Goal: Task Accomplishment & Management: Manage account settings

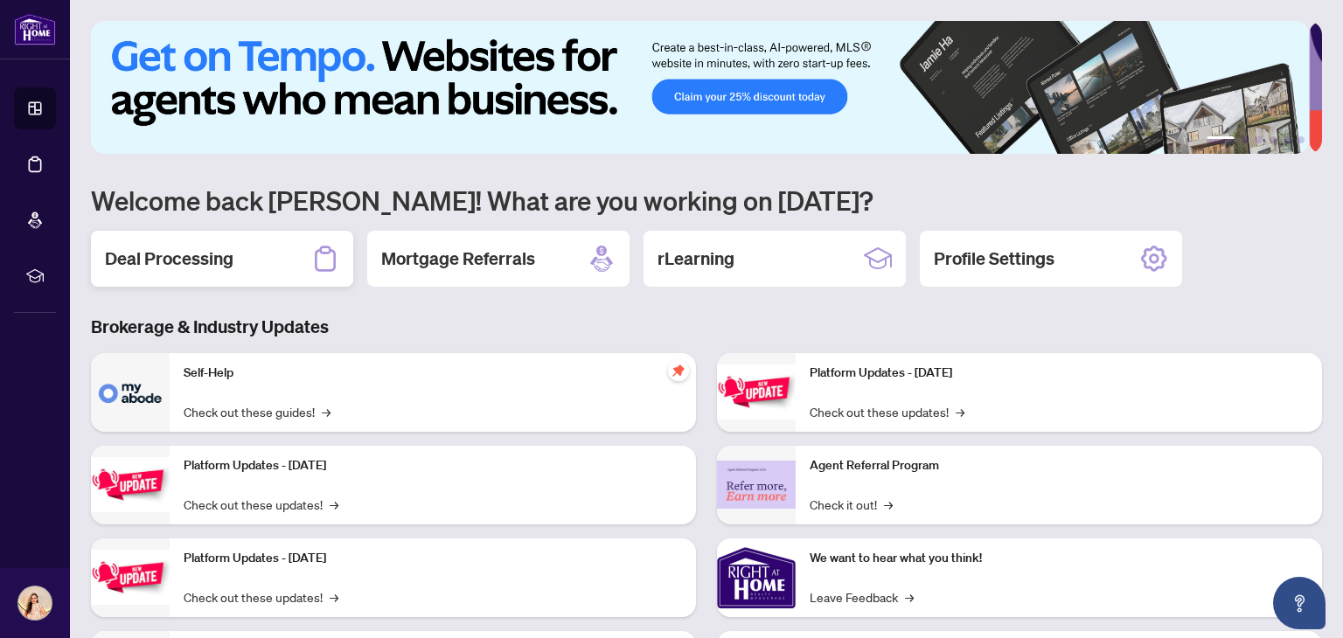
click at [284, 263] on div "Deal Processing" at bounding box center [222, 259] width 262 height 56
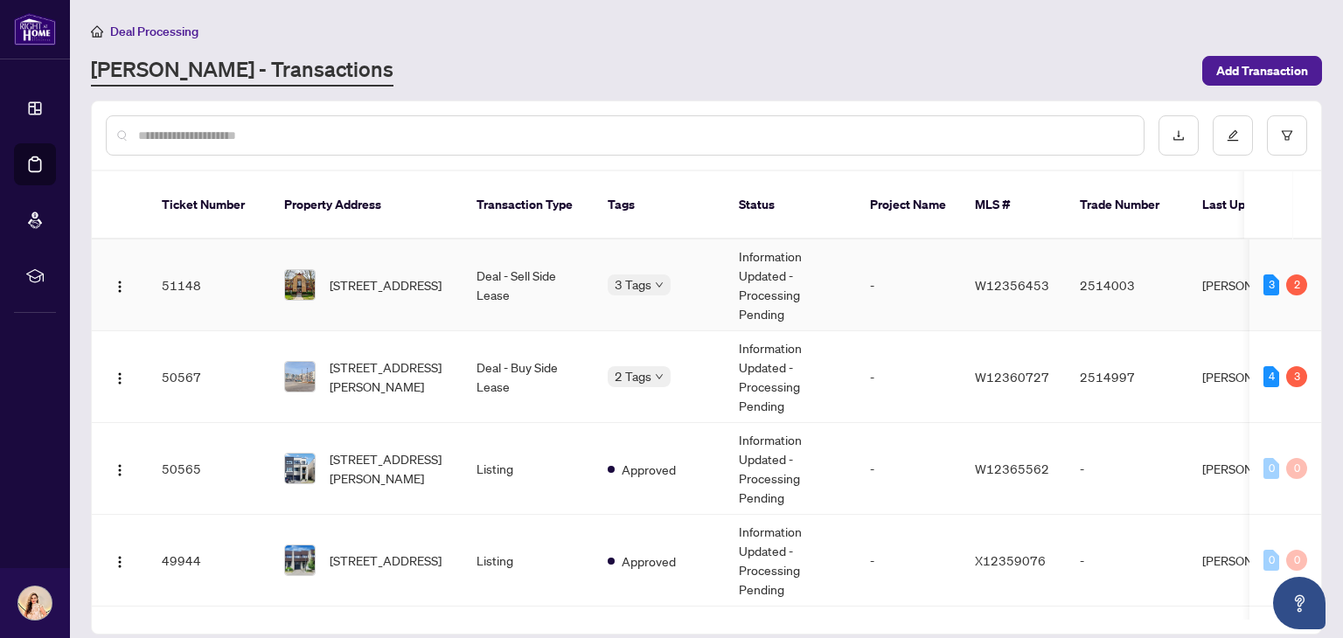
click at [790, 255] on td "Information Updated - Processing Pending" at bounding box center [790, 286] width 131 height 92
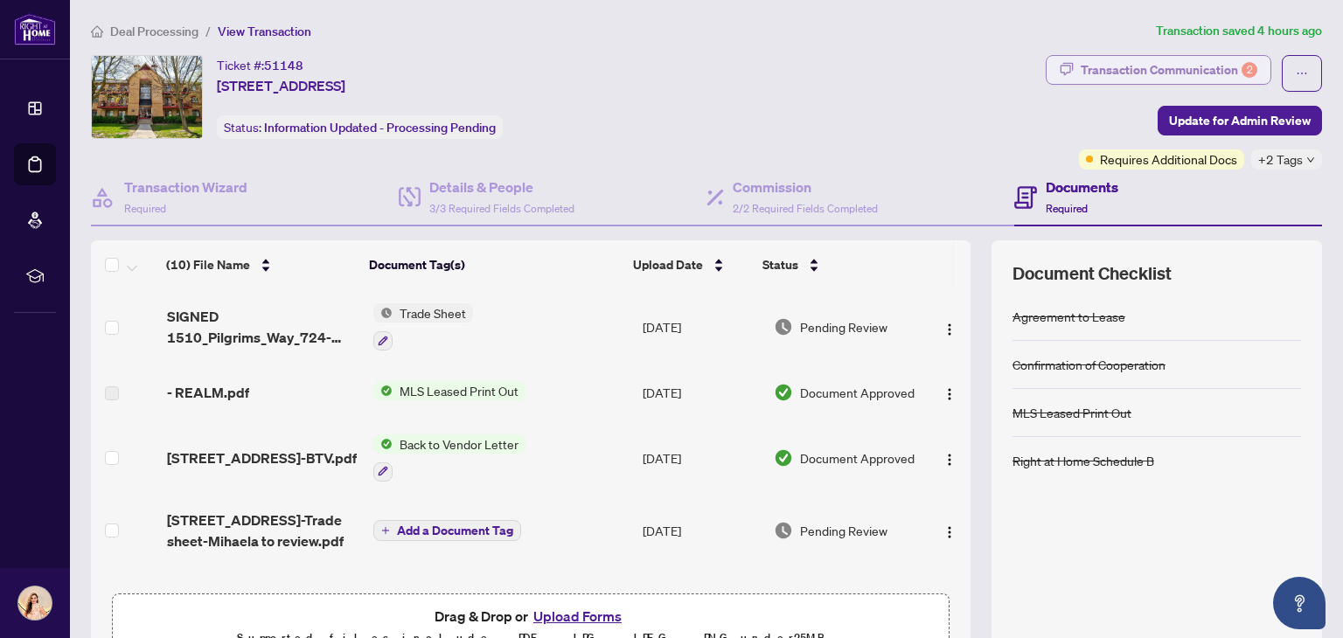
click at [1193, 78] on div "Transaction Communication 2" at bounding box center [1169, 70] width 177 height 28
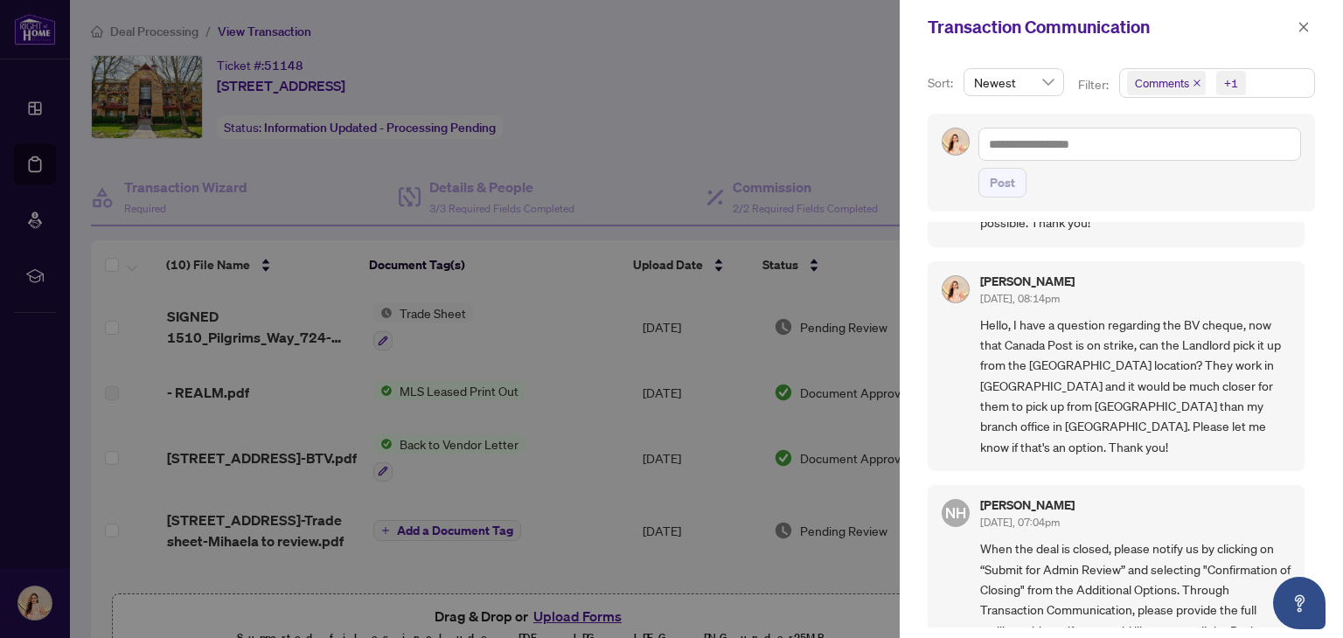
scroll to position [124, 0]
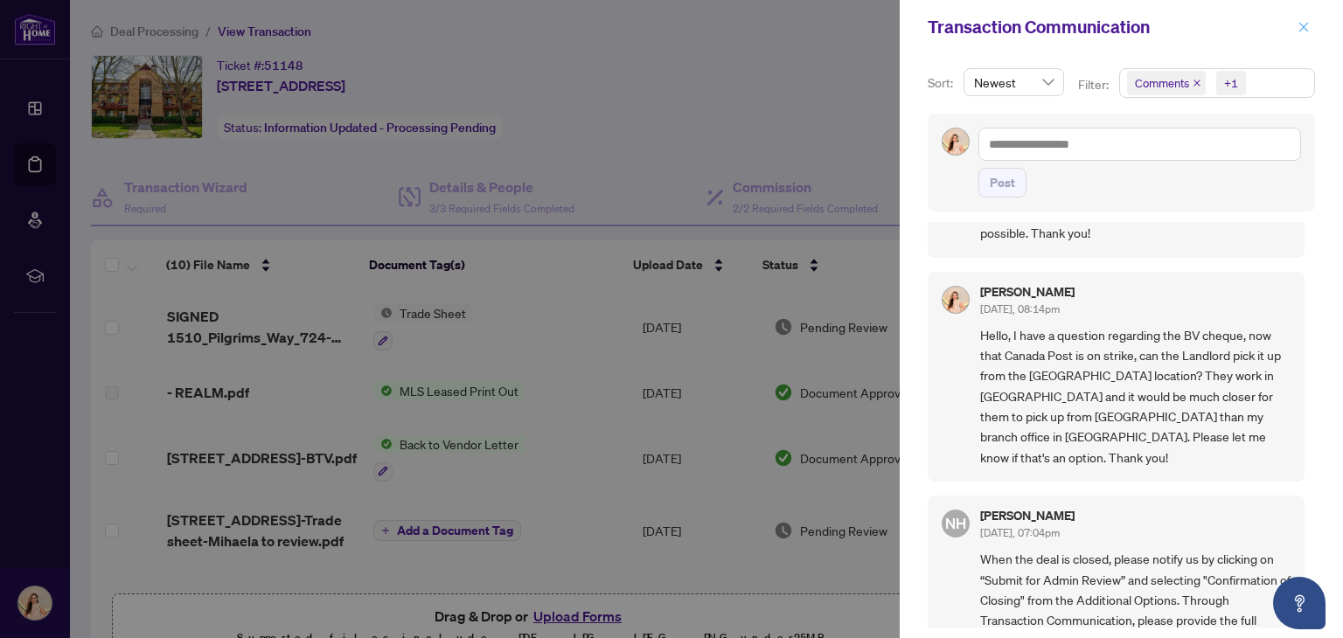
click at [1301, 32] on icon "close" at bounding box center [1304, 27] width 12 height 12
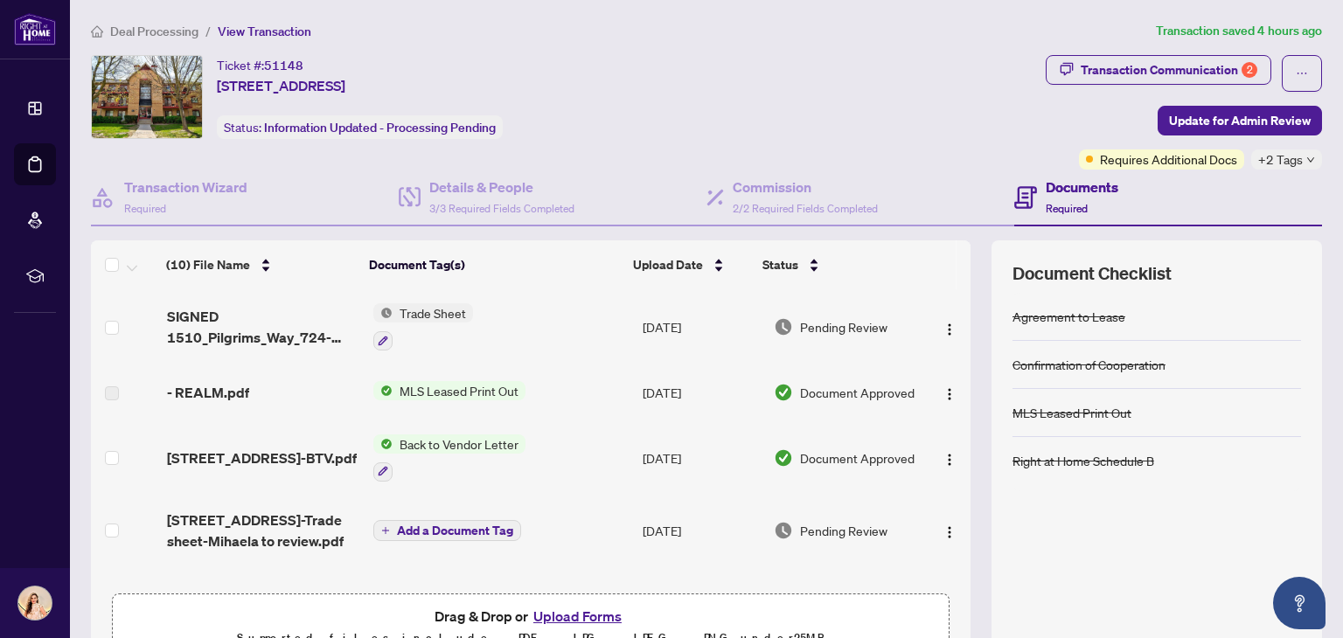
click at [1307, 162] on icon "down" at bounding box center [1311, 160] width 9 height 9
click at [1314, 136] on div "Ticket #: 51148 [STREET_ADDRESS] Status: Information Updated - Processing Pendi…" at bounding box center [706, 362] width 1245 height 614
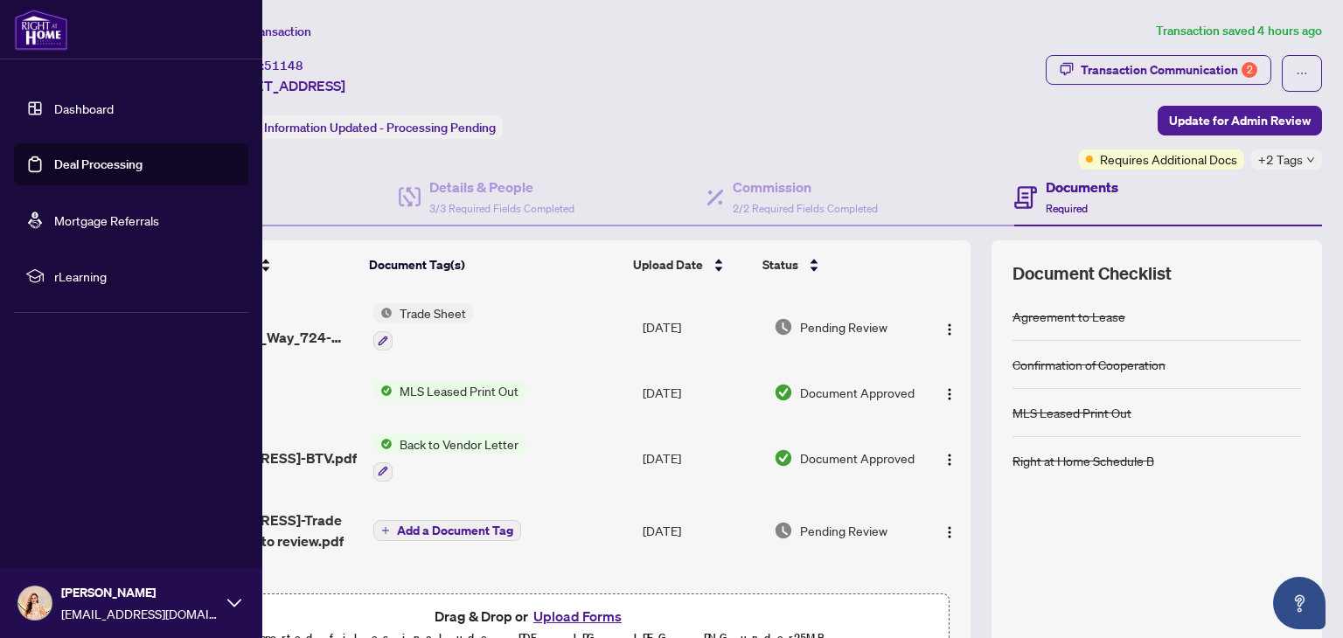
click at [114, 101] on link "Dashboard" at bounding box center [83, 109] width 59 height 16
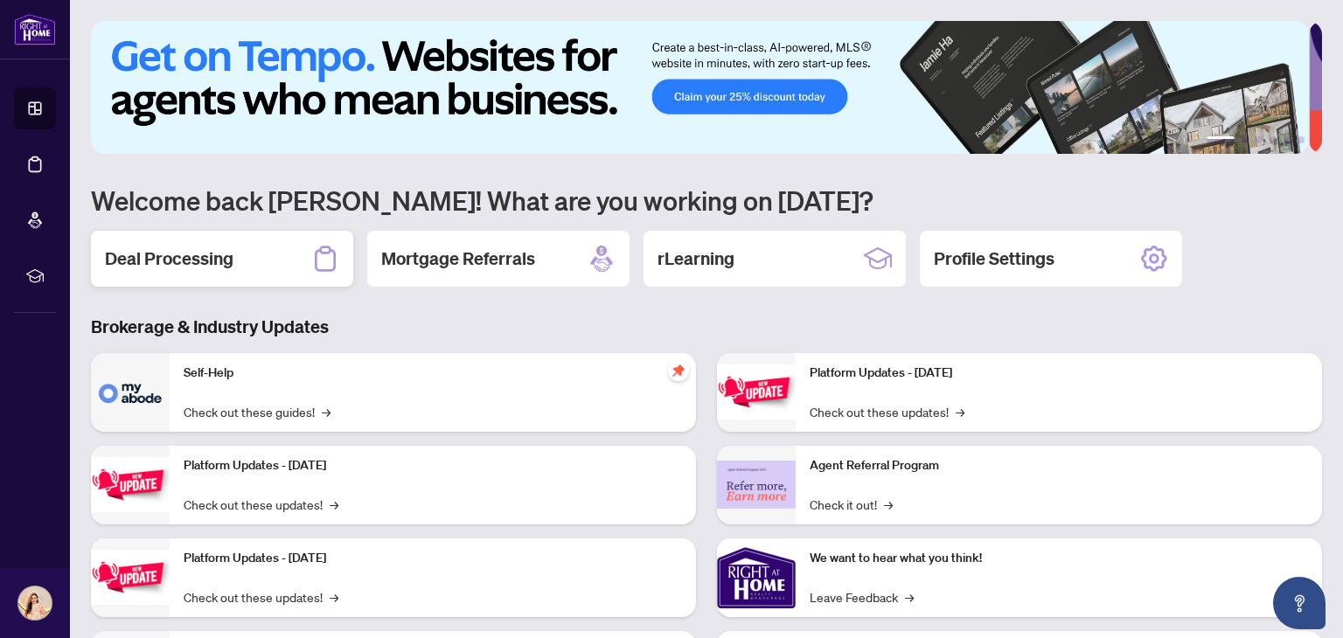
click at [270, 263] on div "Deal Processing" at bounding box center [222, 259] width 262 height 56
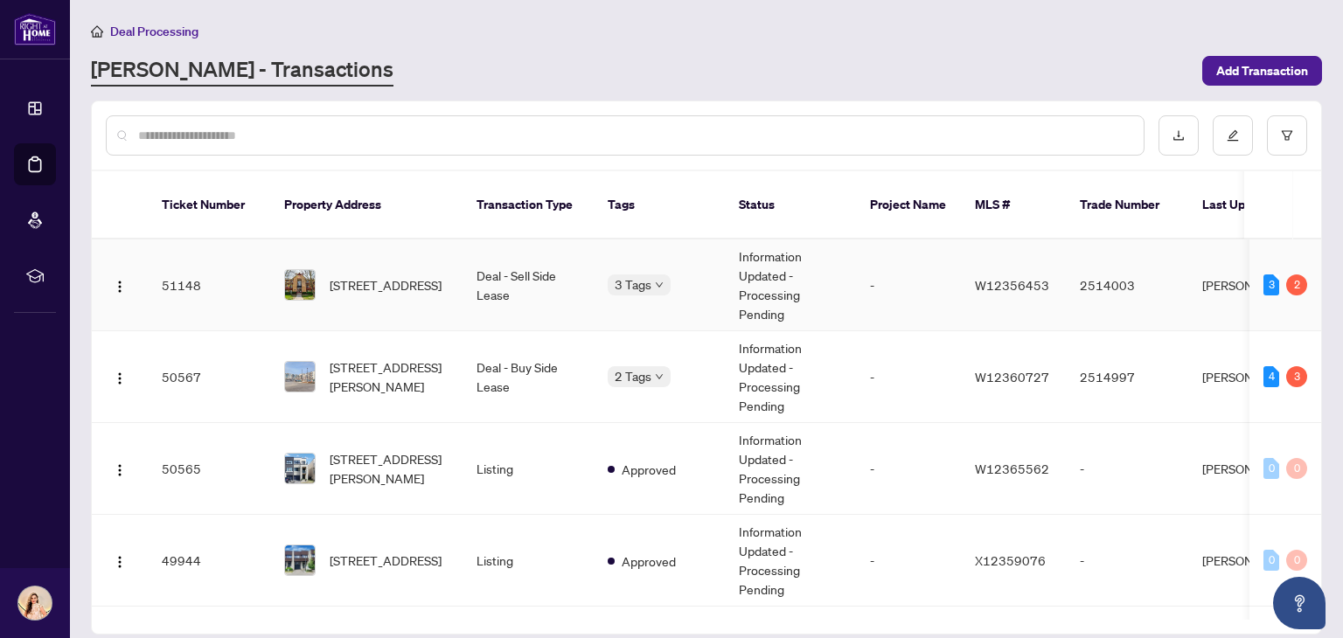
click at [548, 276] on td "Deal - Sell Side Lease" at bounding box center [528, 286] width 131 height 92
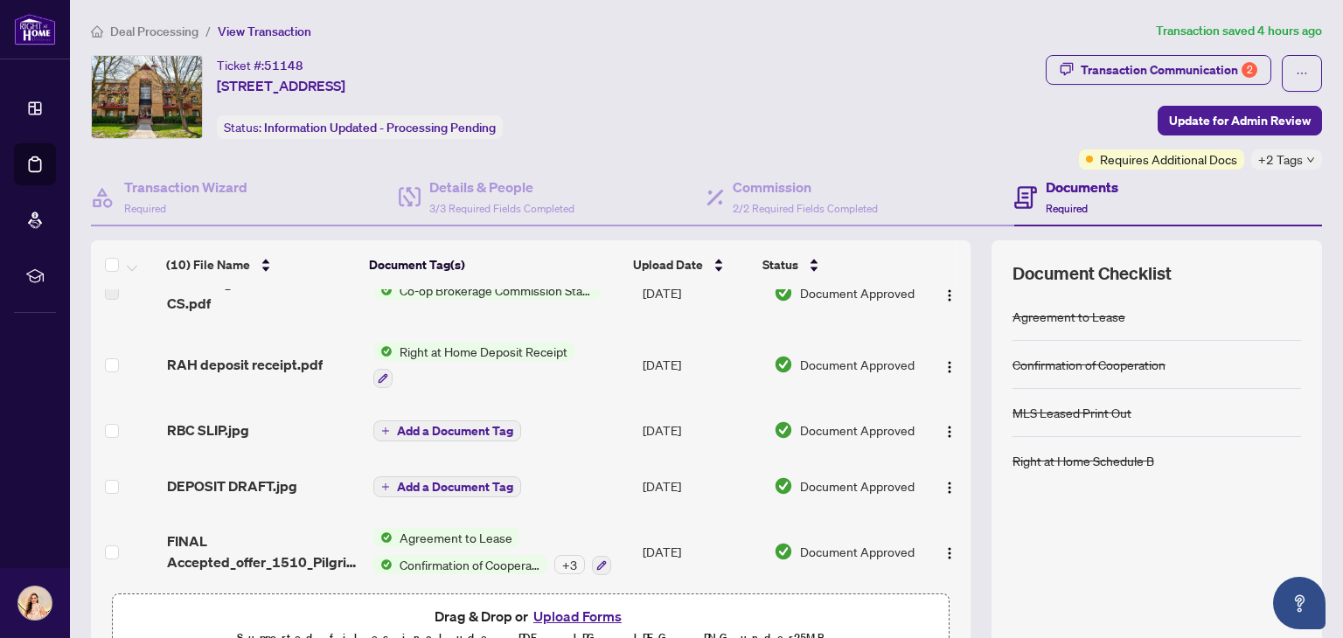
scroll to position [364, 0]
click at [509, 192] on h4 "Details & People" at bounding box center [501, 187] width 145 height 21
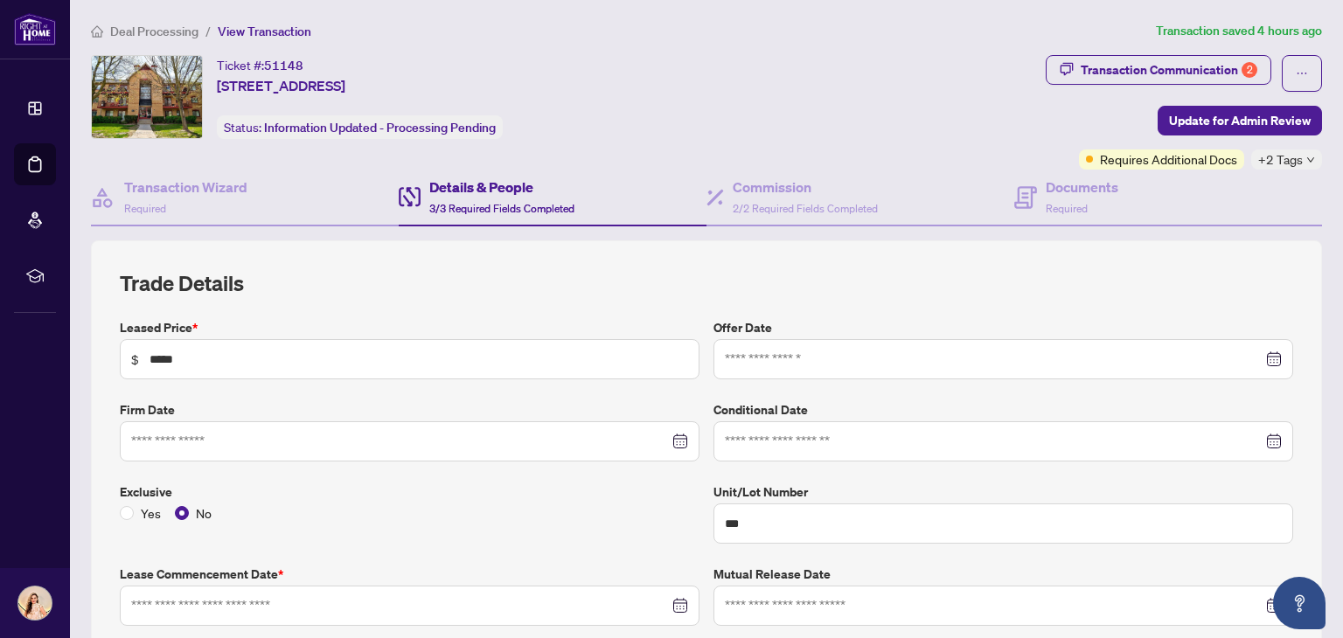
type input "**********"
click at [225, 186] on h4 "Transaction Wizard" at bounding box center [185, 187] width 123 height 21
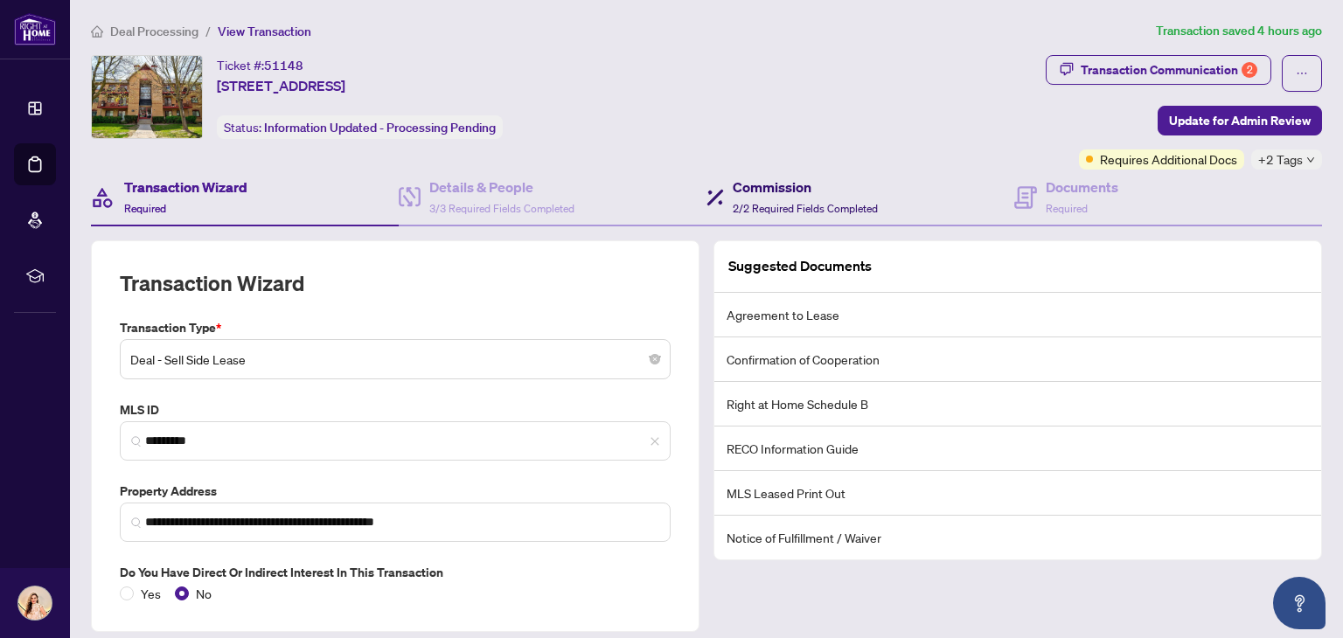
click at [785, 195] on h4 "Commission" at bounding box center [805, 187] width 145 height 21
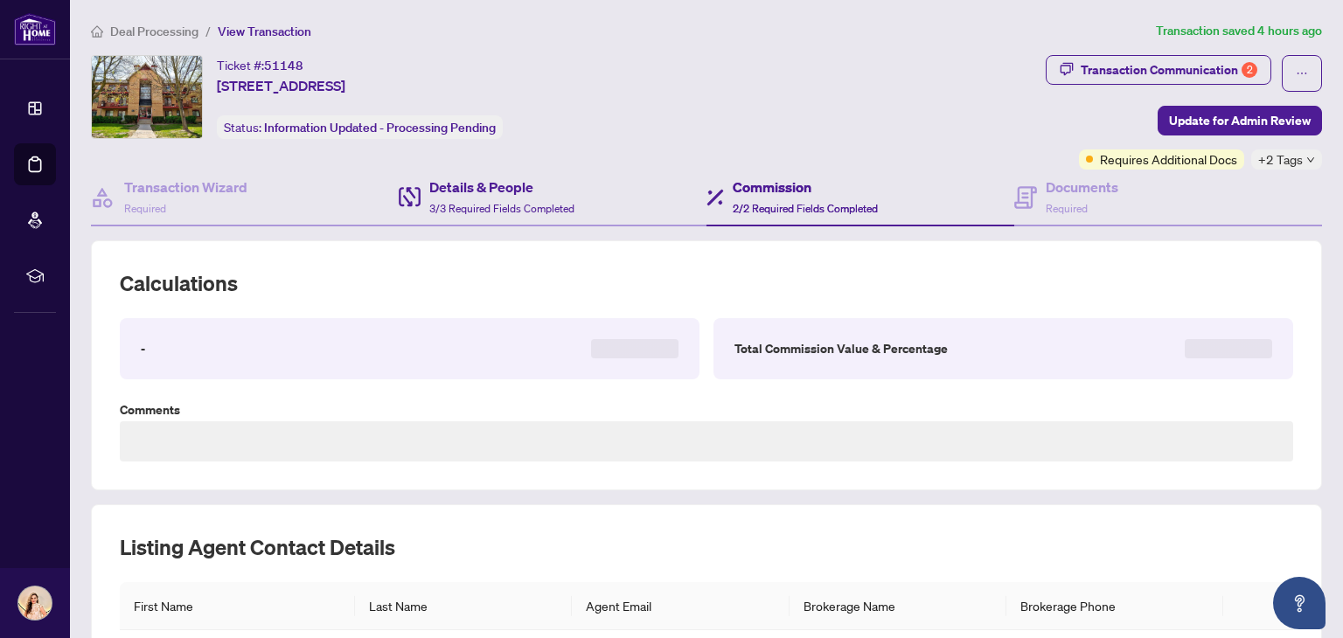
type textarea "**********"
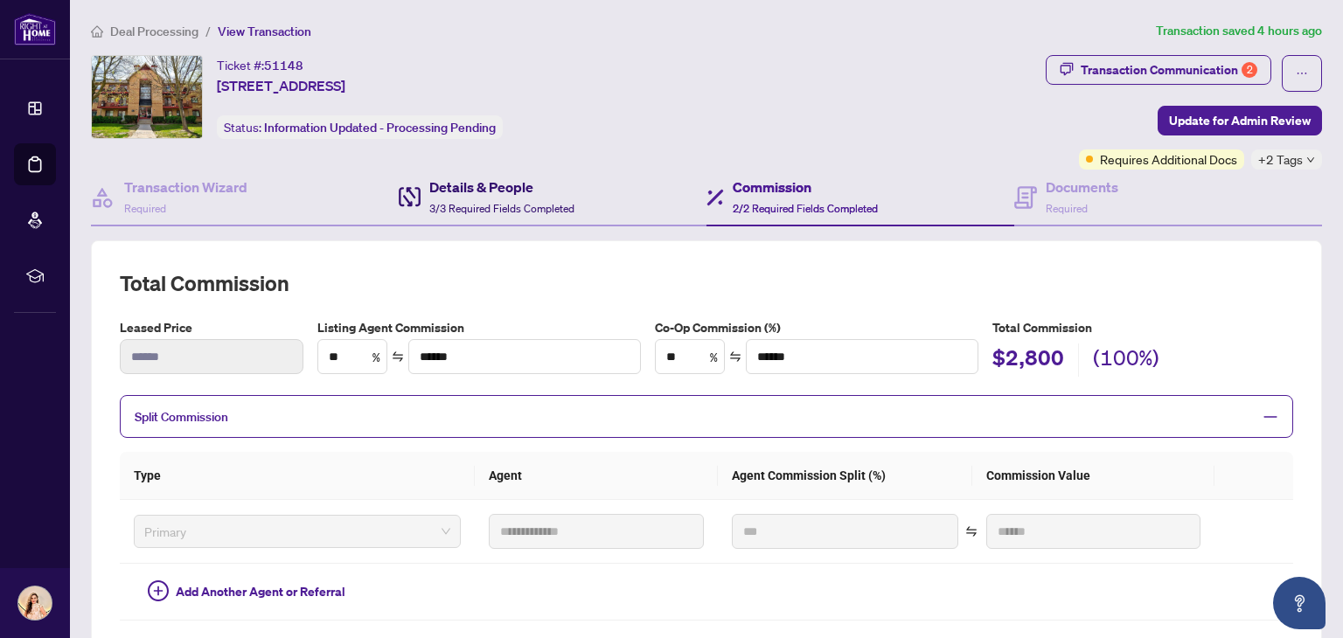
click at [511, 195] on h4 "Details & People" at bounding box center [501, 187] width 145 height 21
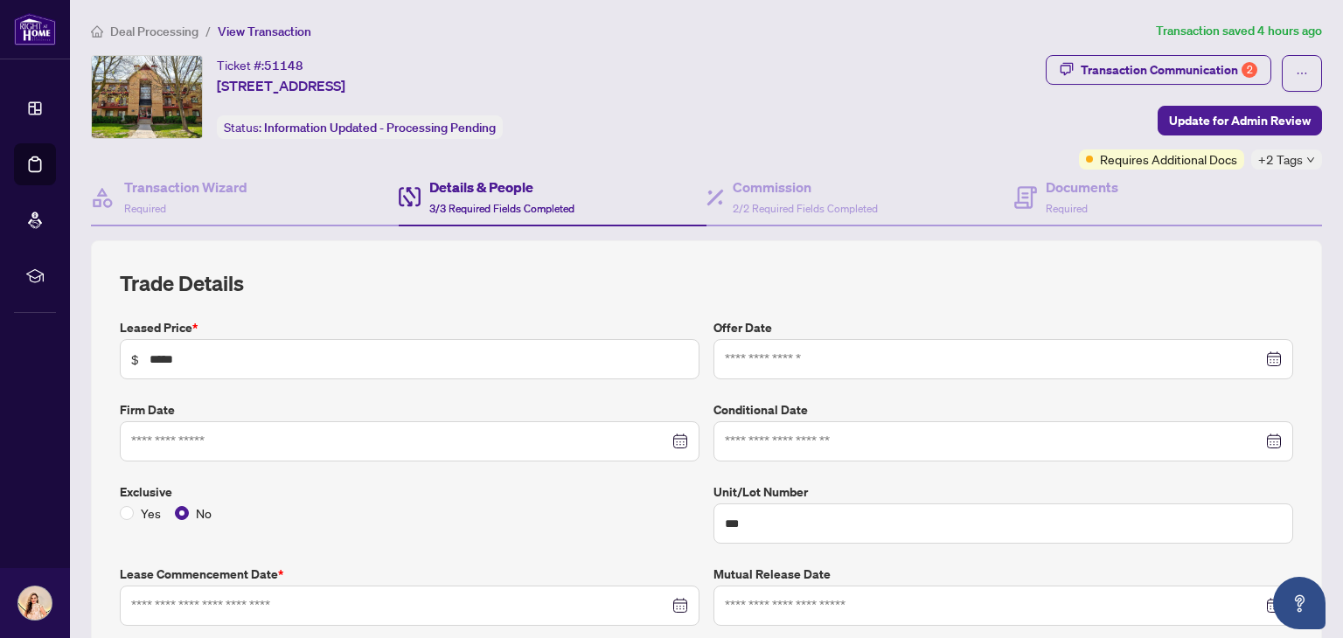
type input "**********"
click at [798, 214] on div "Commission 2/2 Required Fields Completed" at bounding box center [805, 197] width 145 height 41
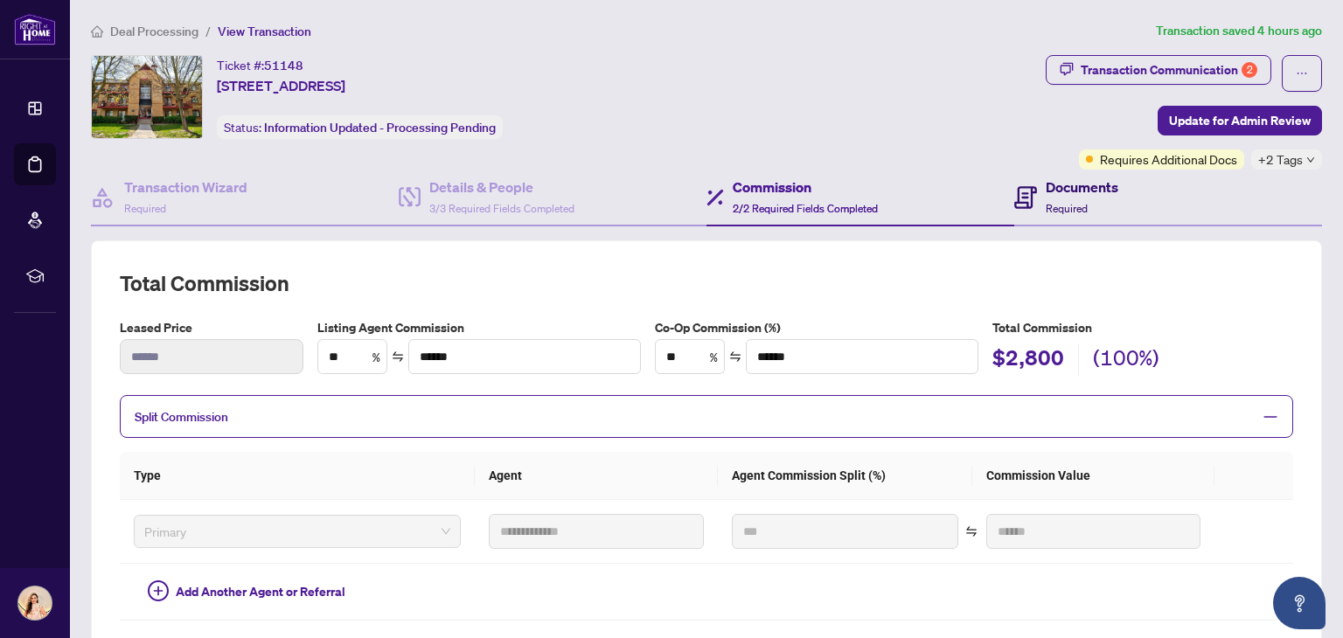
click at [1079, 203] on div "Documents Required" at bounding box center [1082, 197] width 73 height 41
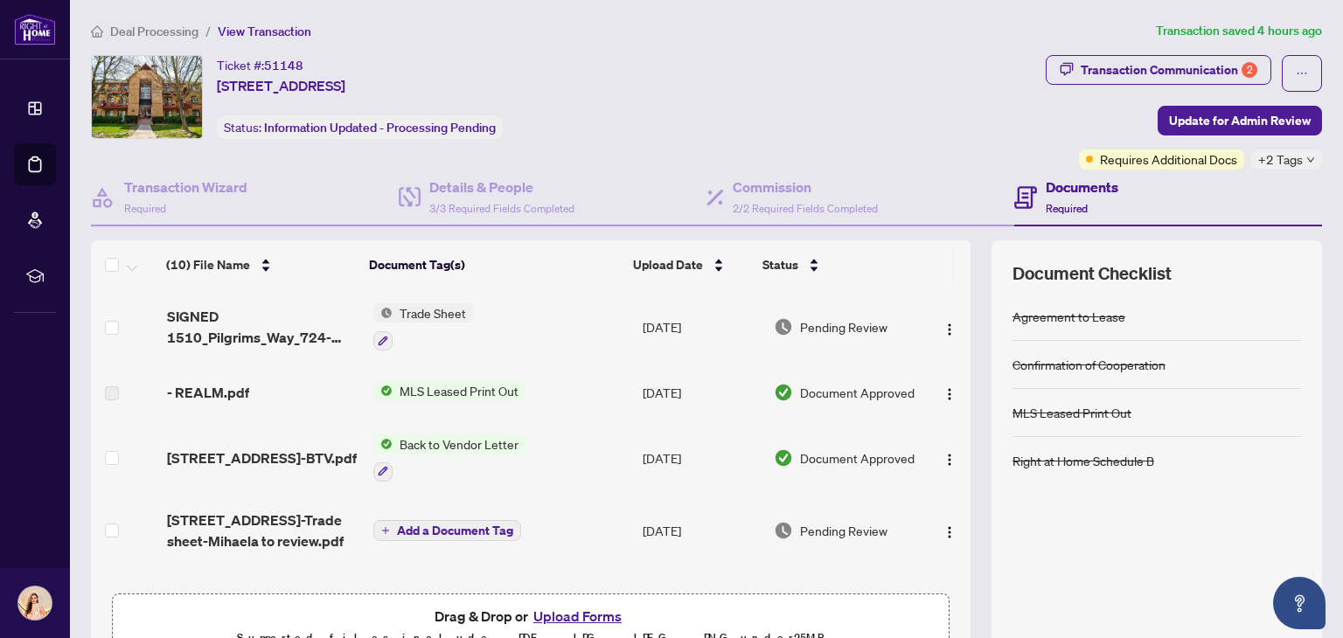
click at [1307, 158] on icon "down" at bounding box center [1310, 159] width 7 height 5
click at [1300, 74] on button "button" at bounding box center [1302, 73] width 40 height 37
click at [1018, 93] on div "Ticket #: 51148 [STREET_ADDRESS] Status: Information Updated - Processing Pendi…" at bounding box center [565, 97] width 948 height 84
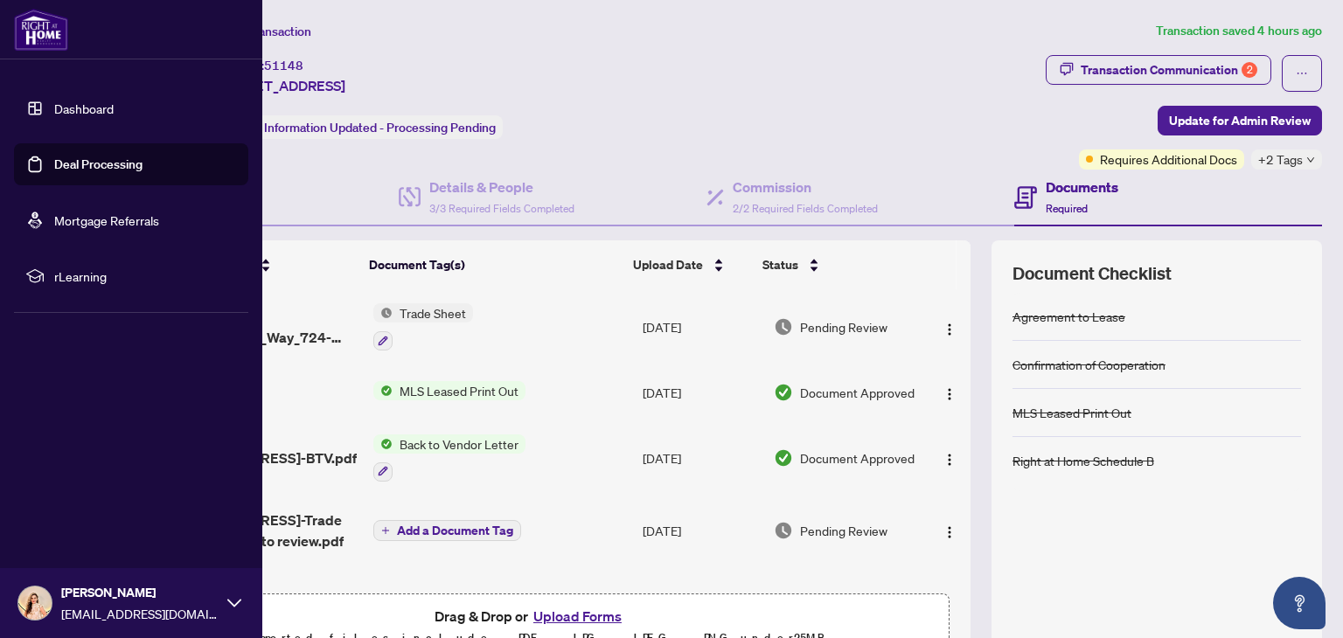
click at [114, 102] on link "Dashboard" at bounding box center [83, 109] width 59 height 16
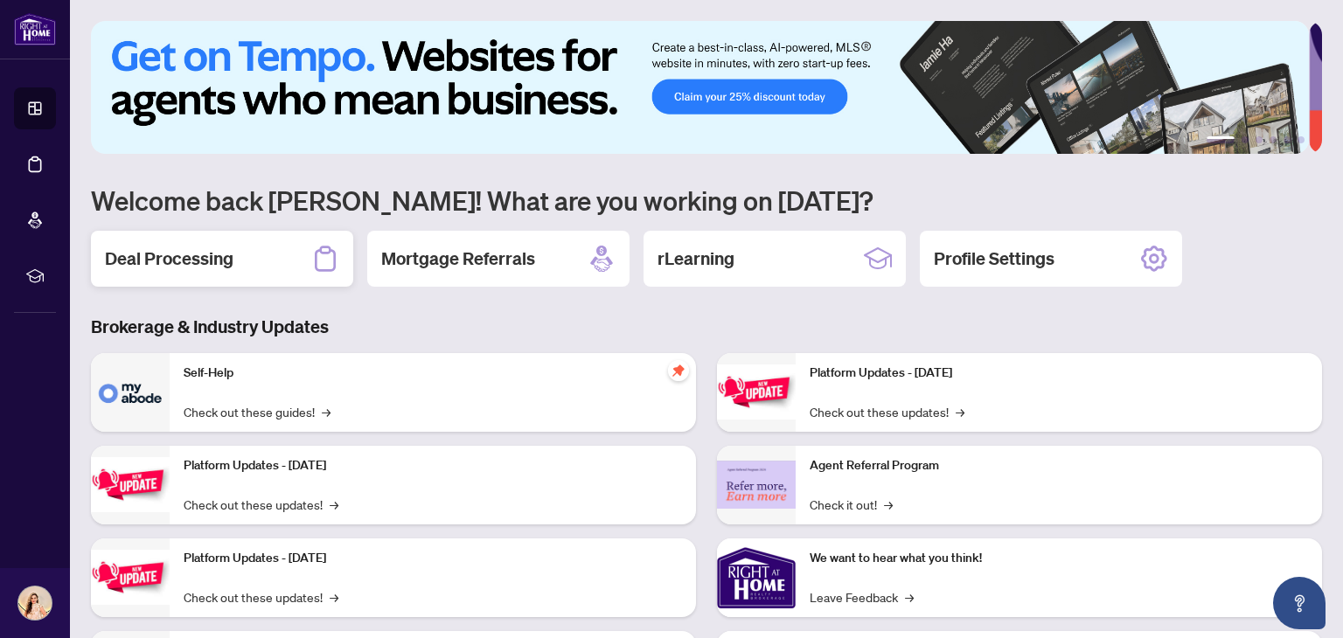
click at [259, 275] on div "Deal Processing" at bounding box center [222, 259] width 262 height 56
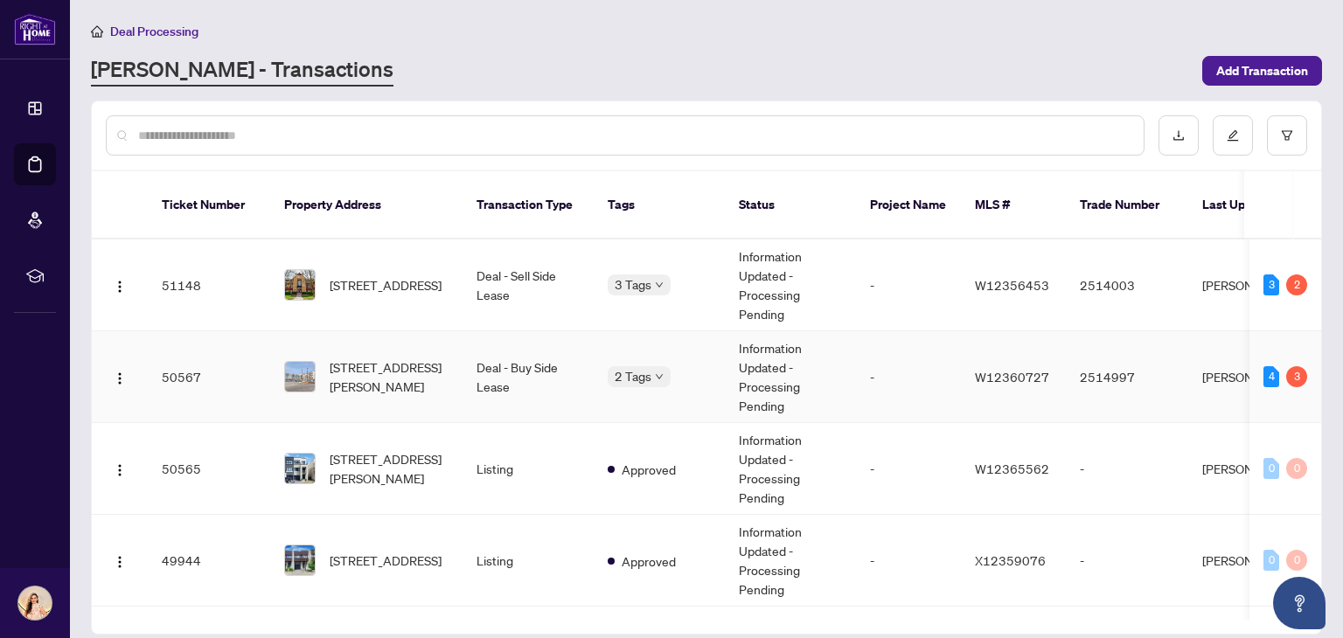
click at [469, 366] on td "Deal - Buy Side Lease" at bounding box center [528, 377] width 131 height 92
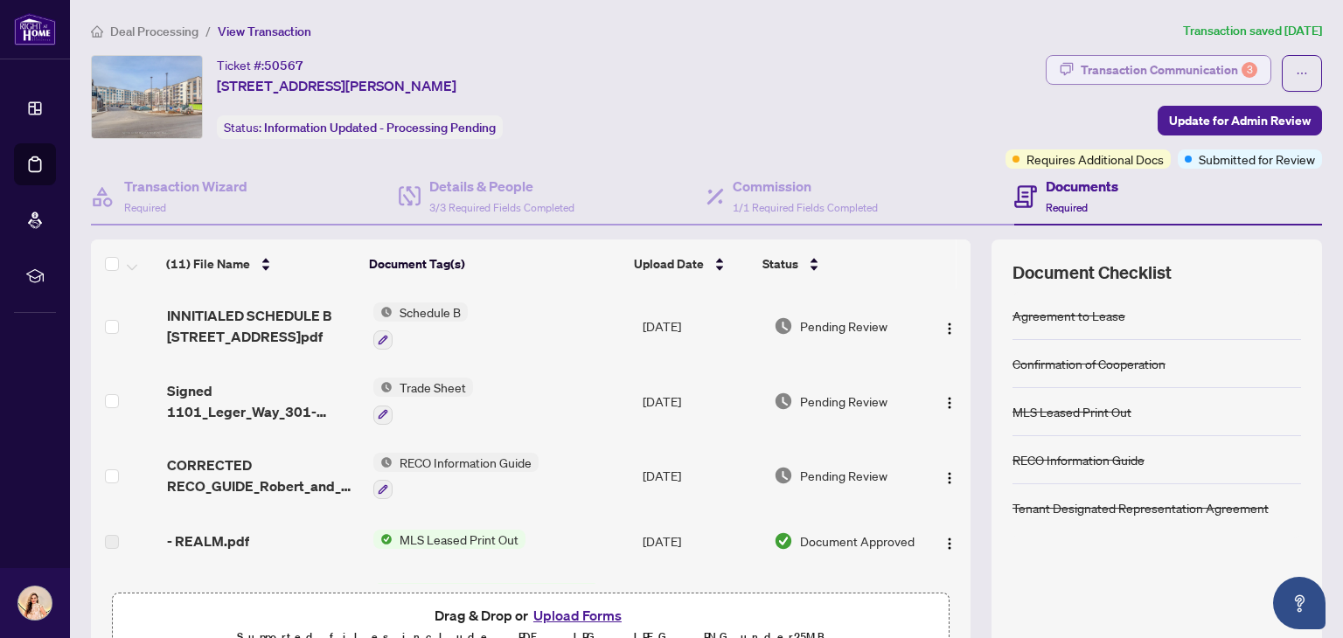
click at [1168, 73] on div "Transaction Communication 3" at bounding box center [1169, 70] width 177 height 28
type textarea "**********"
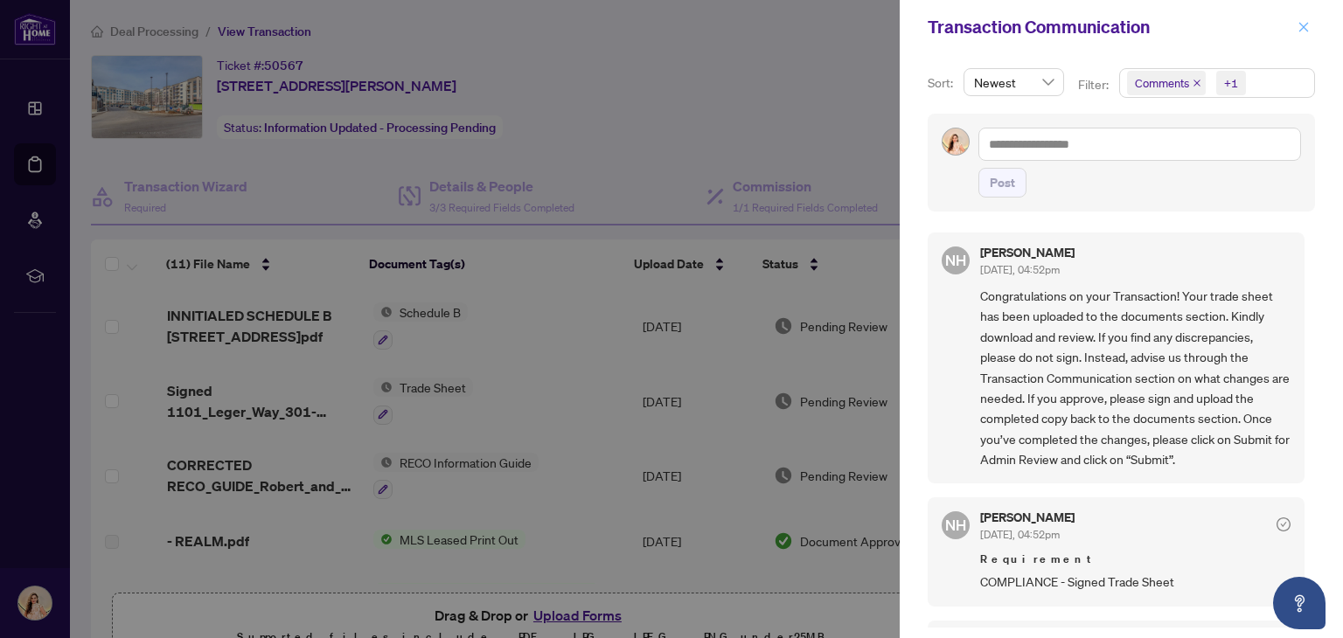
click at [1305, 25] on icon "close" at bounding box center [1305, 27] width 10 height 10
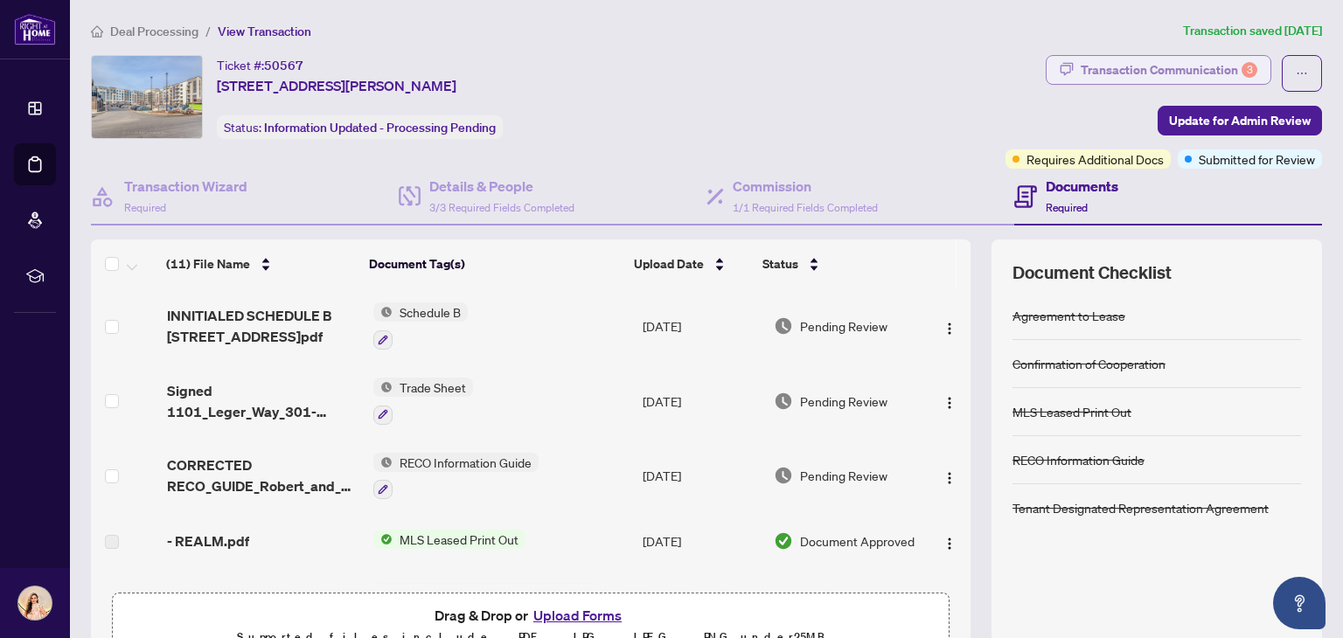
click at [1189, 67] on div "Transaction Communication 3" at bounding box center [1169, 70] width 177 height 28
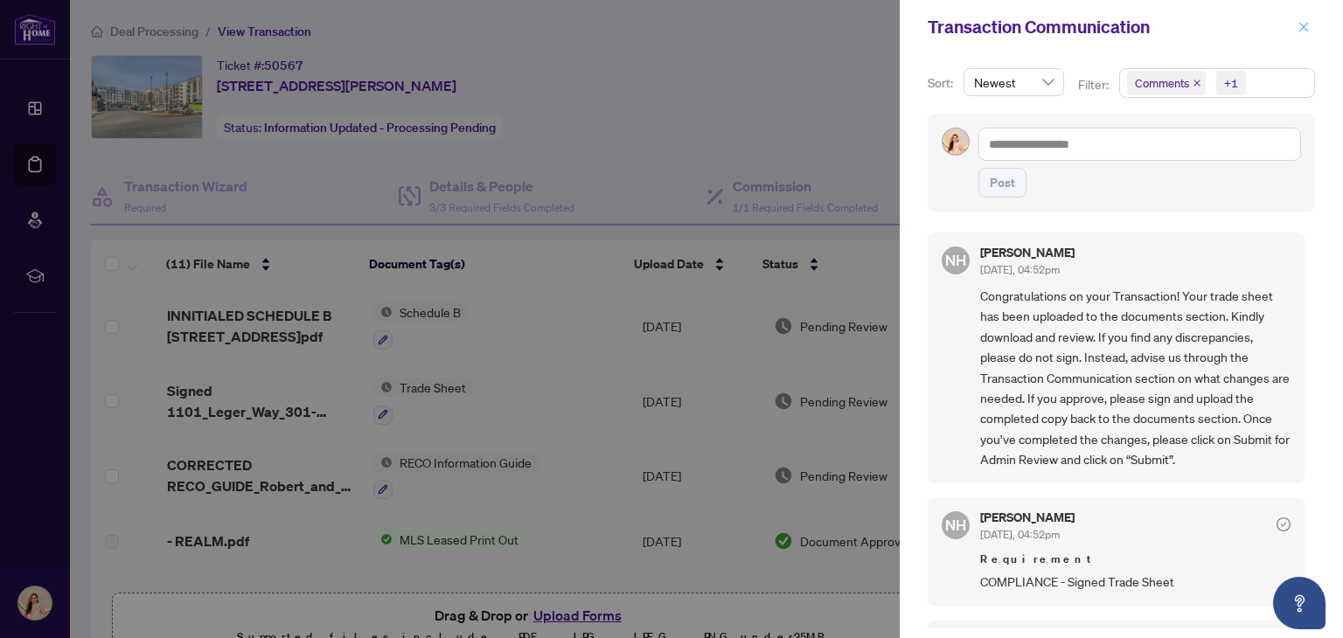
click at [1304, 29] on icon "close" at bounding box center [1304, 27] width 12 height 12
